Goal: Task Accomplishment & Management: Use online tool/utility

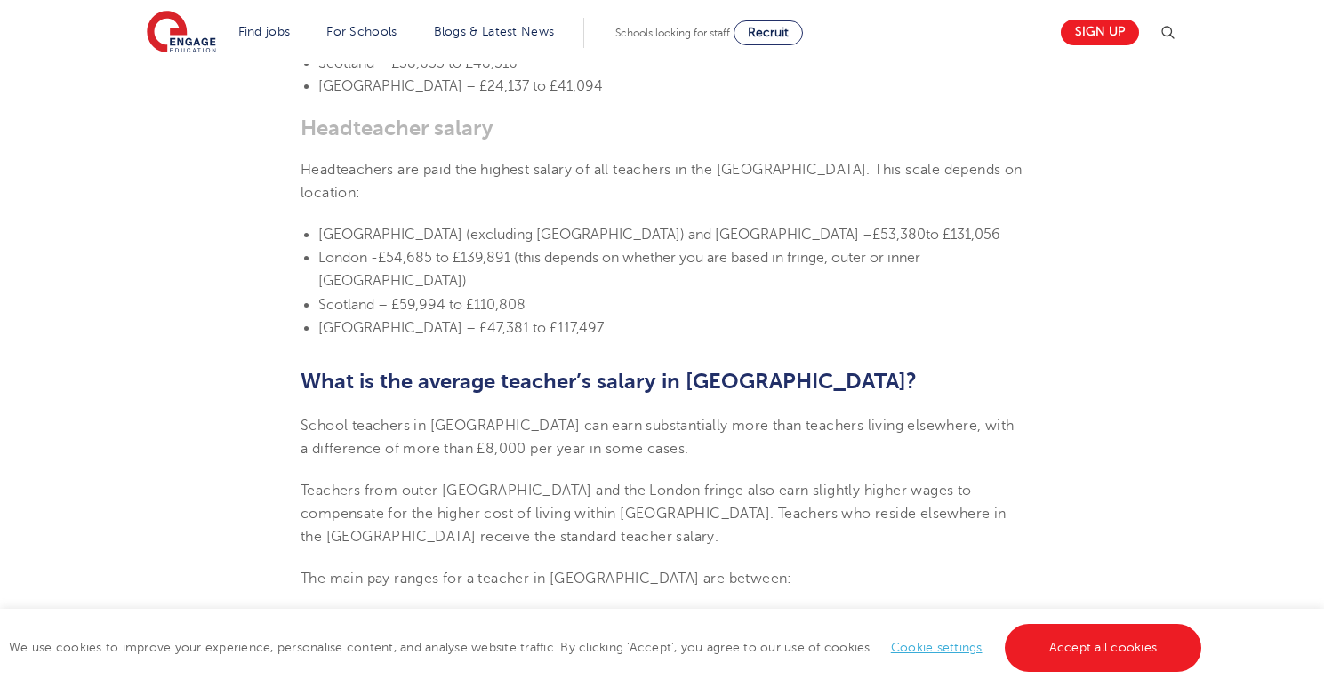
scroll to position [1391, 0]
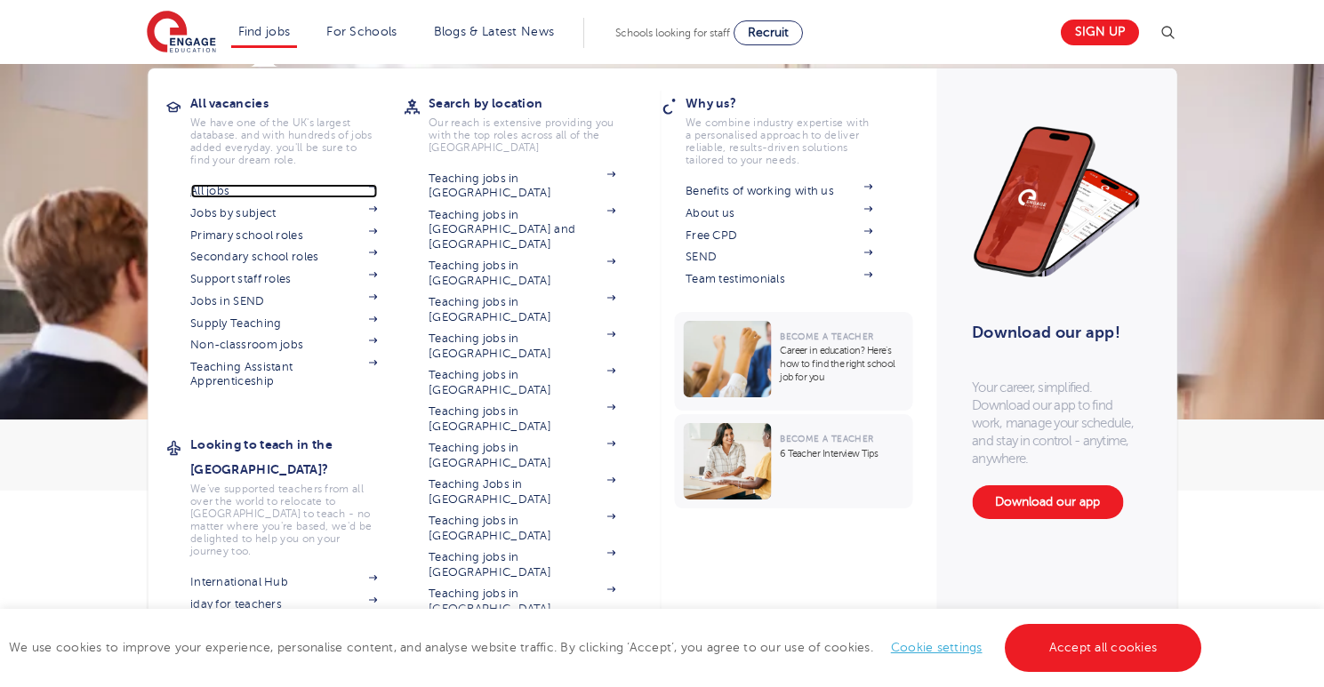
click at [251, 188] on link "All jobs" at bounding box center [283, 191] width 187 height 14
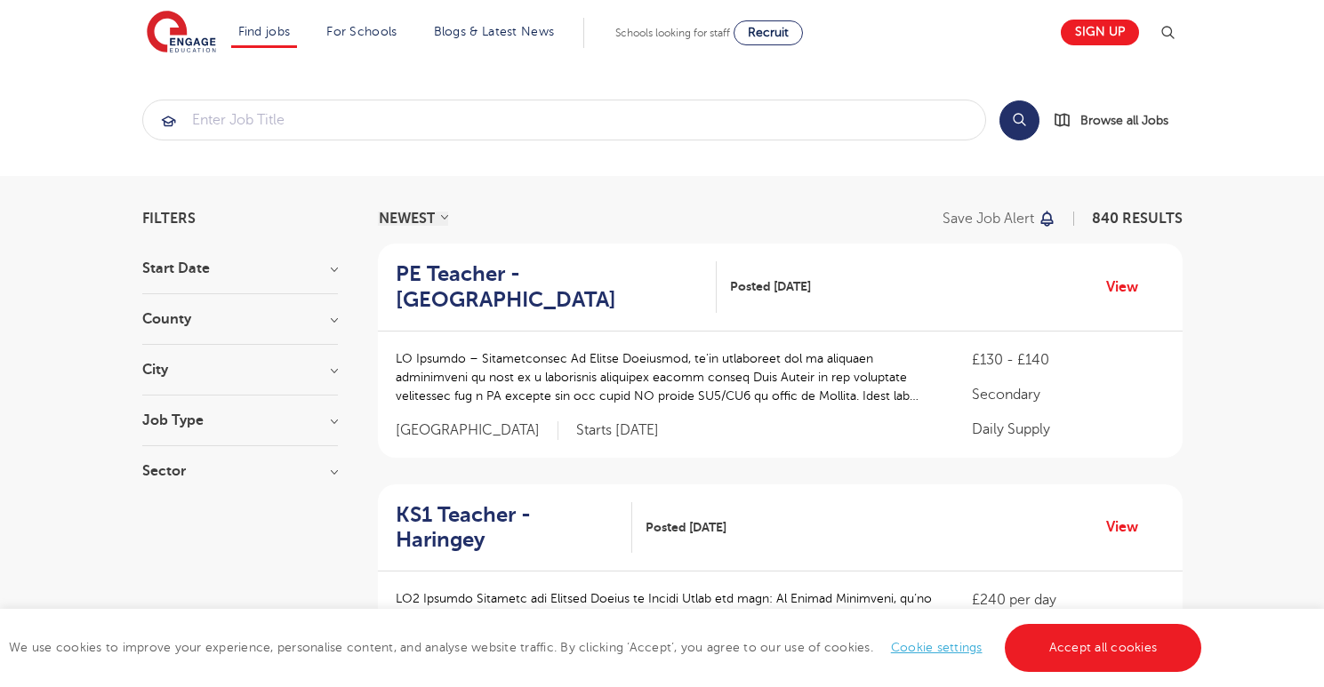
click at [516, 140] on form at bounding box center [564, 120] width 844 height 41
click at [492, 139] on input "search" at bounding box center [564, 119] width 842 height 39
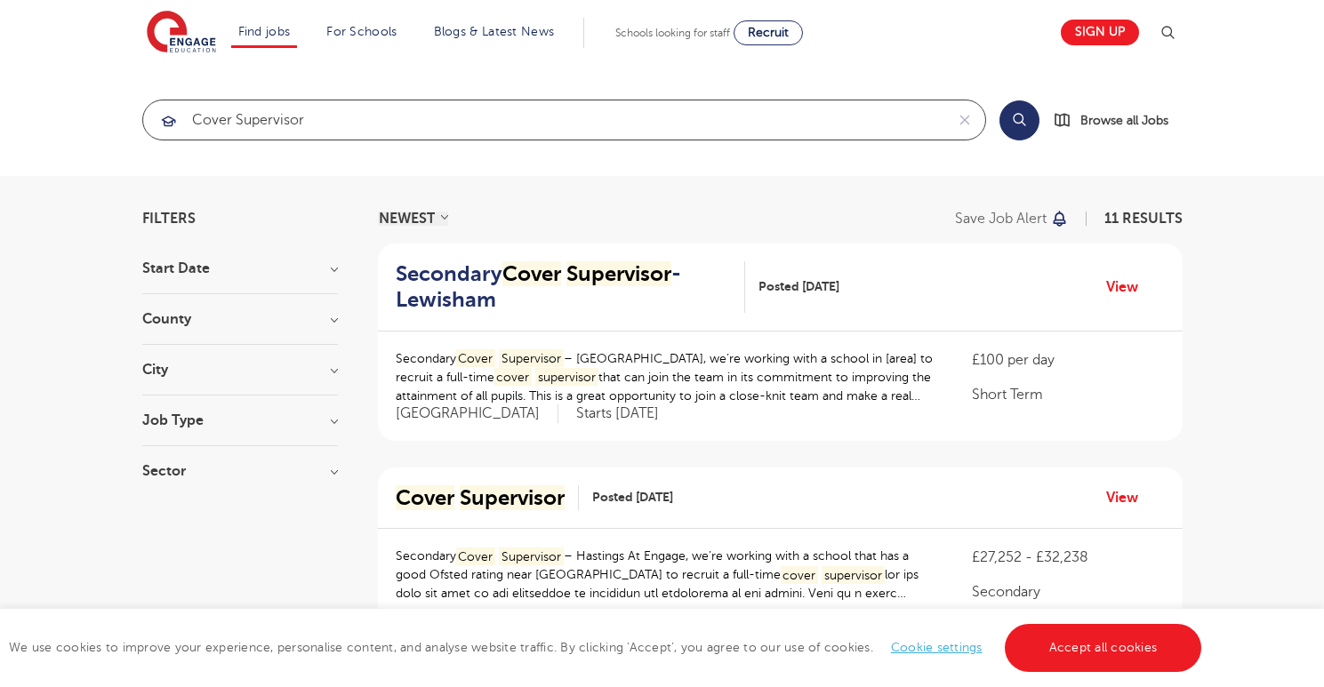
type input "cover supervisor"
click at [316, 99] on section "cover supervisor Search Browse all Jobs" at bounding box center [662, 120] width 1324 height 112
click at [317, 106] on input "cover supervisor" at bounding box center [543, 119] width 801 height 39
